Goal: Navigation & Orientation: Find specific page/section

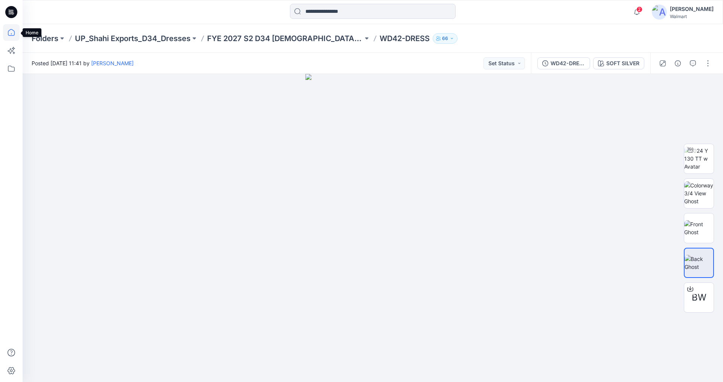
click at [10, 33] on icon at bounding box center [11, 32] width 17 height 17
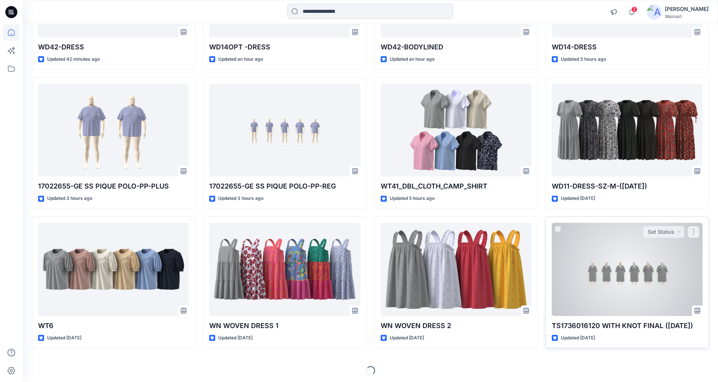
scroll to position [170, 0]
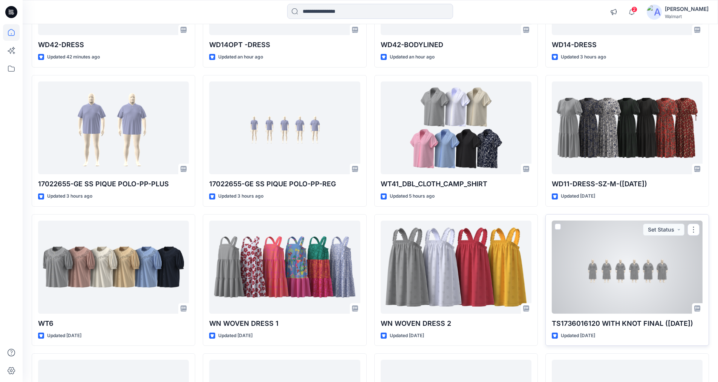
click at [614, 266] on div at bounding box center [626, 266] width 151 height 93
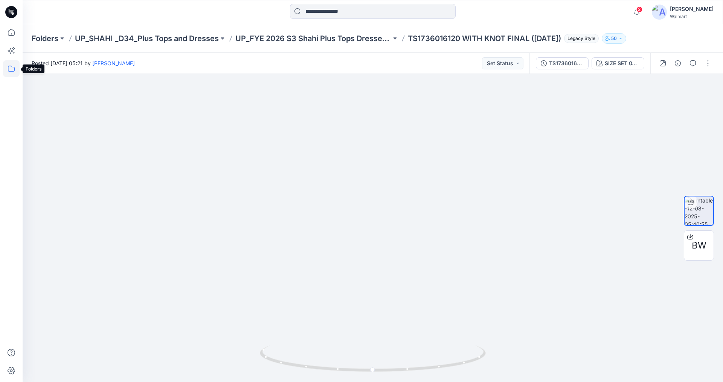
click at [9, 68] on icon at bounding box center [11, 68] width 17 height 17
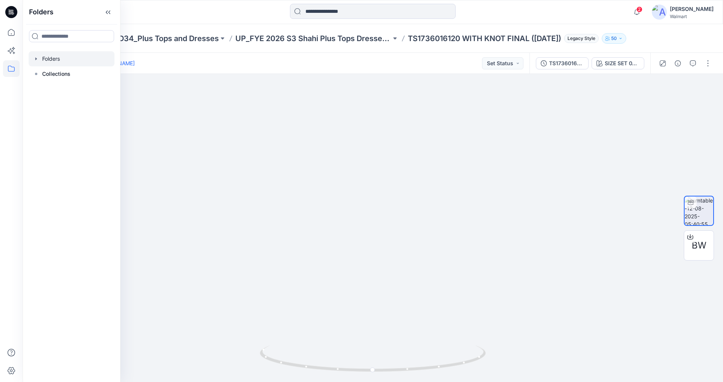
click at [36, 58] on icon "button" at bounding box center [36, 59] width 6 height 6
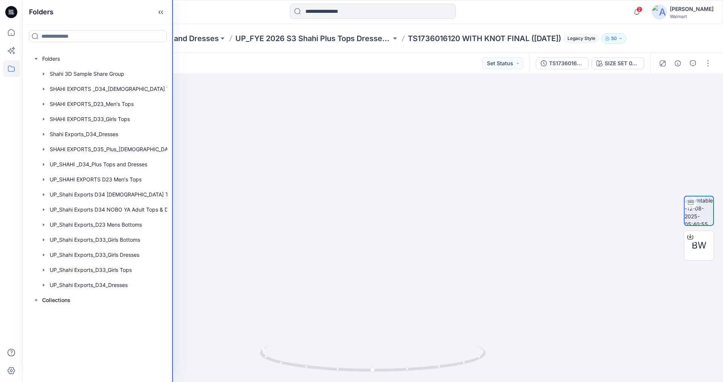
drag, startPoint x: 119, startPoint y: 123, endPoint x: 173, endPoint y: 129, distance: 54.2
click at [173, 129] on div "Folders Folders Shahi 3D Sample Share Group SHAHI EXPORTS _D34_Ladies Top SHAHI…" at bounding box center [361, 191] width 723 height 382
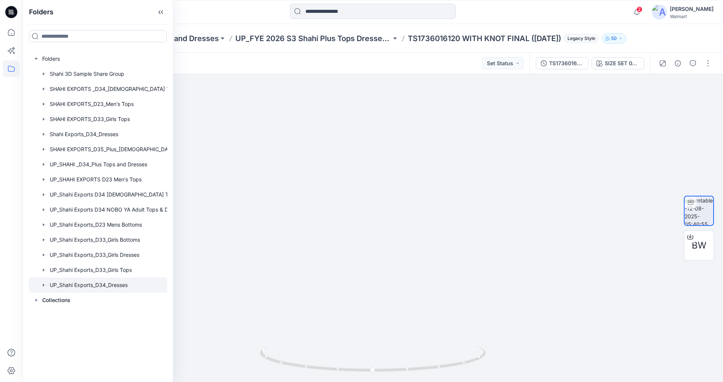
click at [68, 284] on div at bounding box center [108, 284] width 158 height 15
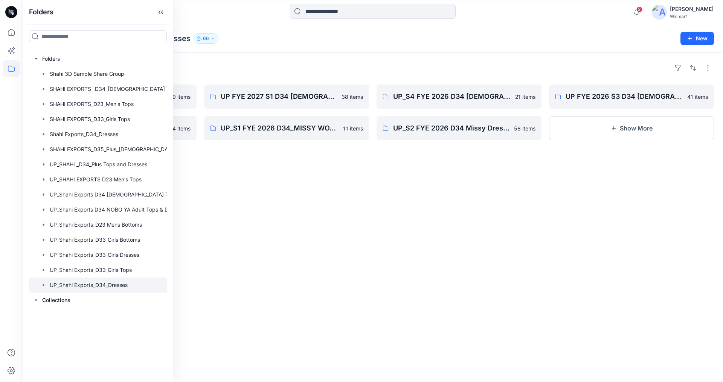
click at [558, 207] on div "Folders FYE 2027 S2 D34 Ladies Dresses - Shahi 19 items UP FYE 2026 S1 D34 Miss…" at bounding box center [373, 217] width 701 height 329
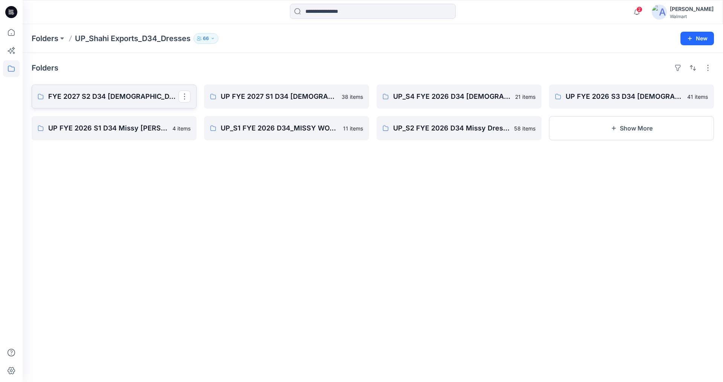
click at [127, 95] on p "FYE 2027 S2 D34 [DEMOGRAPHIC_DATA] Dresses - Shahi" at bounding box center [113, 96] width 130 height 11
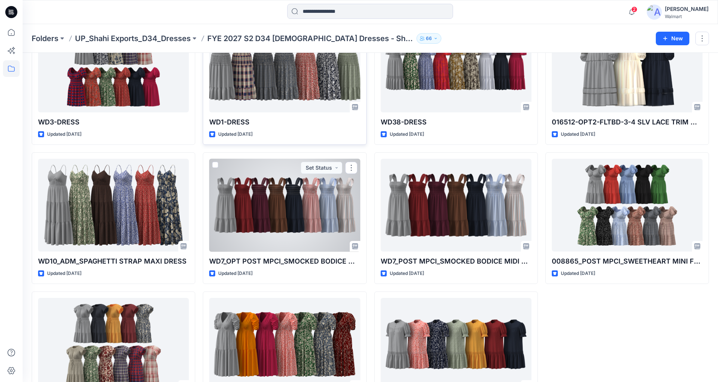
scroll to position [249, 0]
